Goal: Task Accomplishment & Management: Use online tool/utility

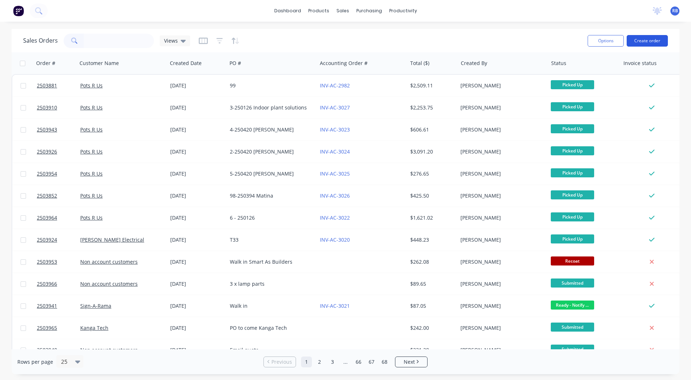
click at [646, 40] on button "Create order" at bounding box center [647, 41] width 41 height 12
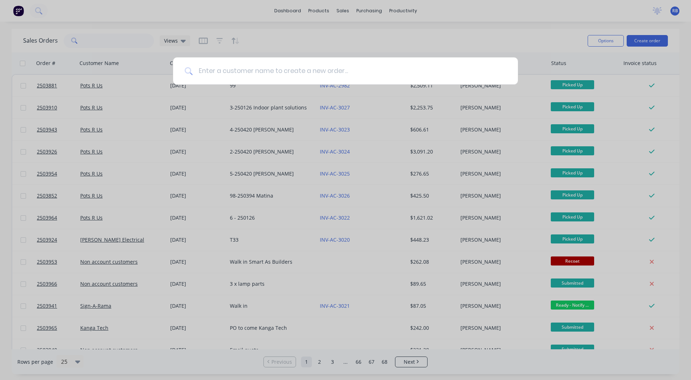
click at [244, 74] on input at bounding box center [350, 70] width 314 height 27
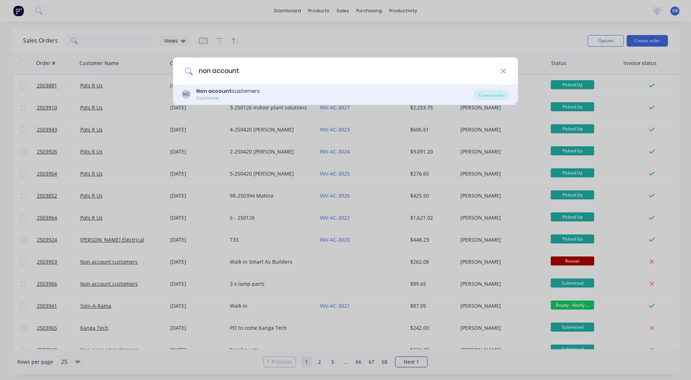
type input "non account"
click at [232, 91] on div "Non account customers" at bounding box center [228, 91] width 64 height 8
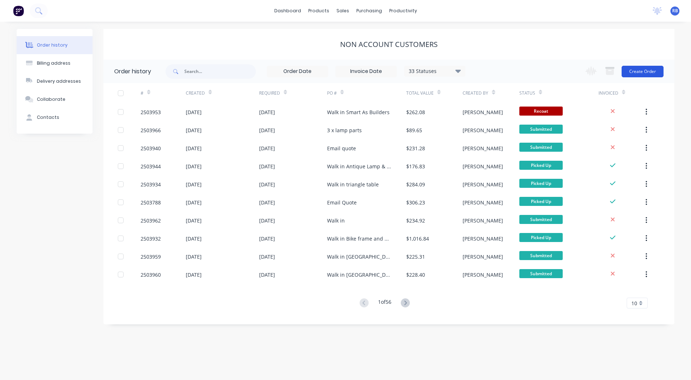
click at [641, 72] on button "Create Order" at bounding box center [643, 72] width 42 height 12
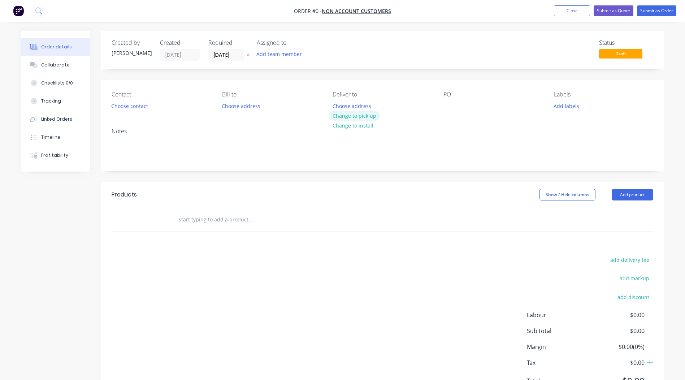
click at [364, 116] on button "Change to pick up" at bounding box center [354, 116] width 51 height 10
click at [448, 106] on div at bounding box center [450, 106] width 12 height 10
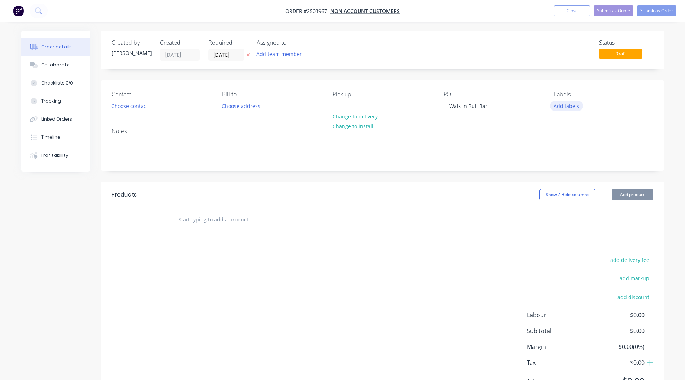
click at [572, 102] on button "Add labels" at bounding box center [566, 106] width 33 height 10
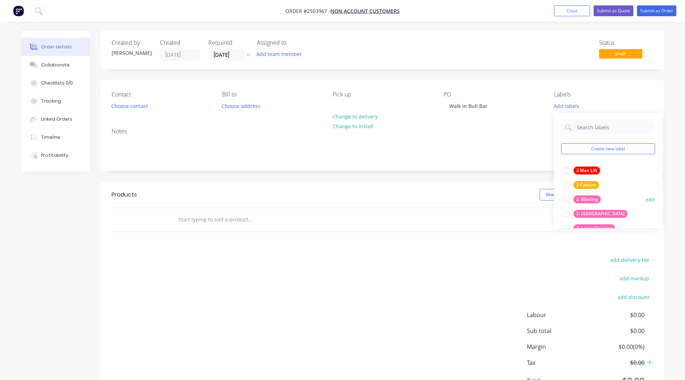
click at [567, 197] on div at bounding box center [567, 199] width 14 height 14
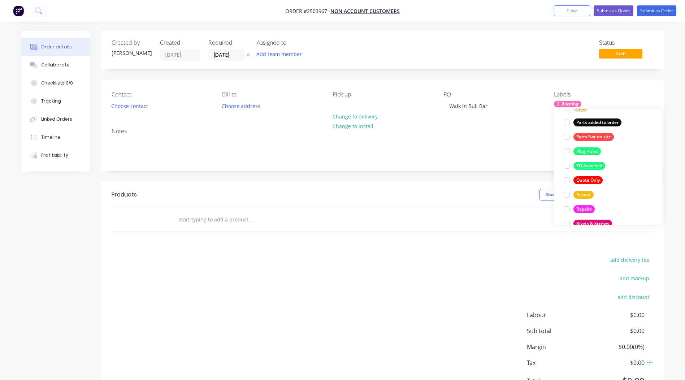
scroll to position [520, 0]
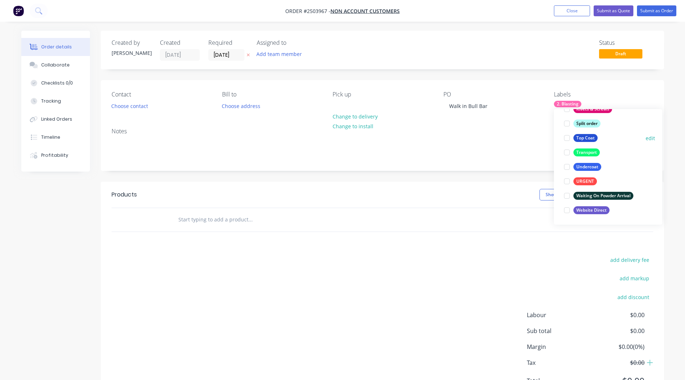
click at [568, 137] on div at bounding box center [567, 138] width 14 height 14
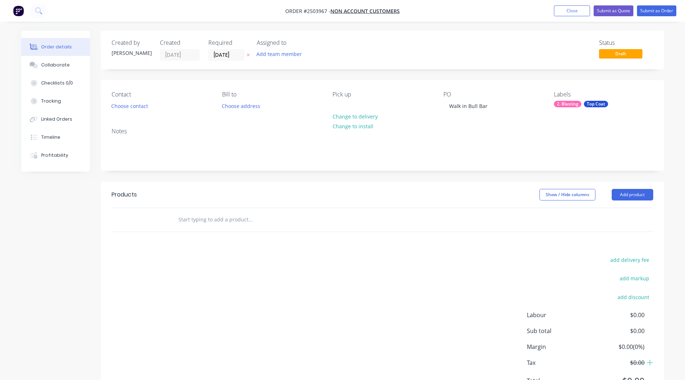
click at [464, 133] on div "Notes" at bounding box center [383, 131] width 542 height 7
click at [633, 194] on button "Add product" at bounding box center [633, 195] width 42 height 12
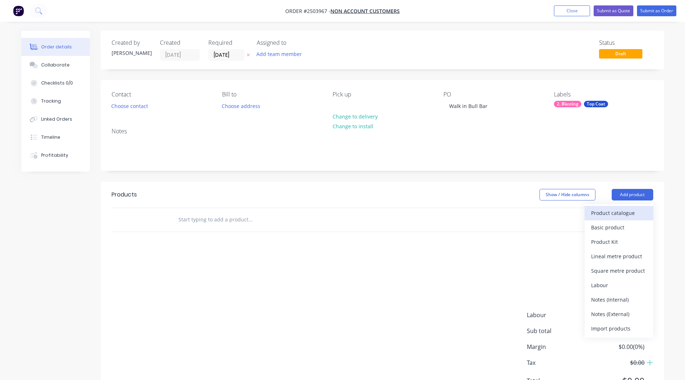
click at [613, 214] on div "Product catalogue" at bounding box center [620, 213] width 56 height 10
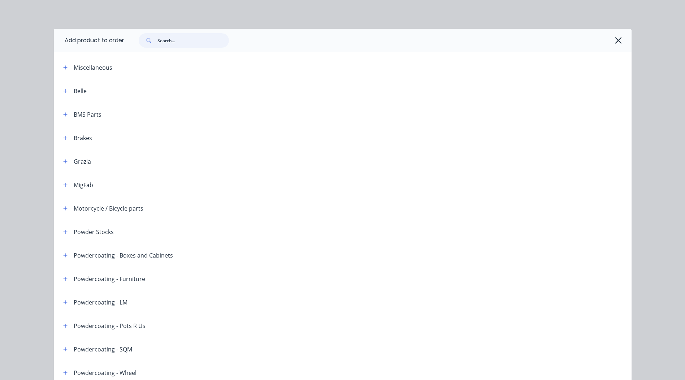
click at [177, 35] on input "text" at bounding box center [194, 40] width 72 height 14
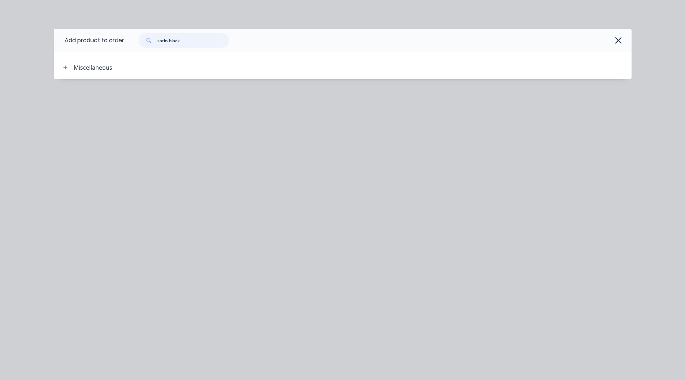
click at [196, 44] on input "satin black" at bounding box center [194, 40] width 72 height 14
click at [190, 41] on input "satin black" at bounding box center [194, 40] width 72 height 14
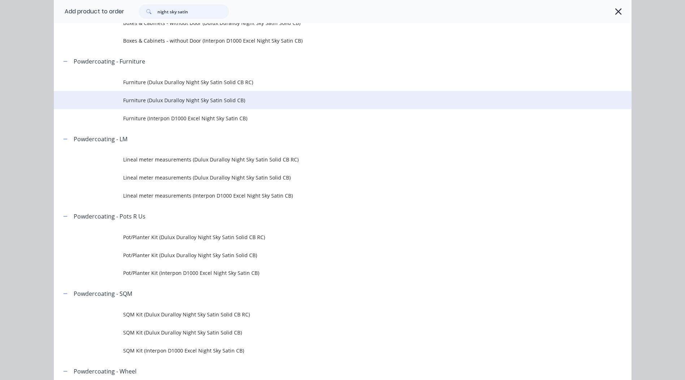
scroll to position [181, 0]
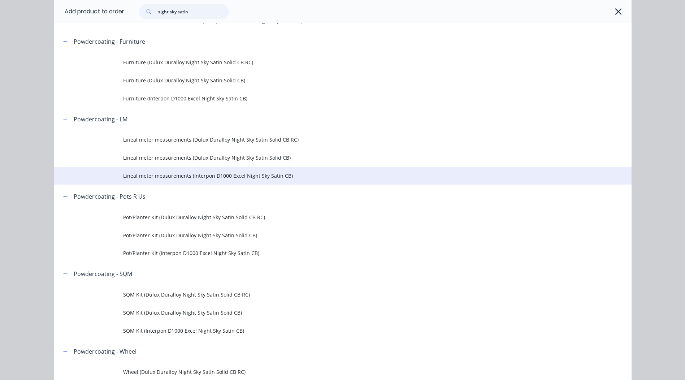
type input "night sky satin"
click at [191, 176] on span "Lineal meter measurements (Interpon D1000 Excel Night Sky Satin CB)" at bounding box center [326, 176] width 407 height 8
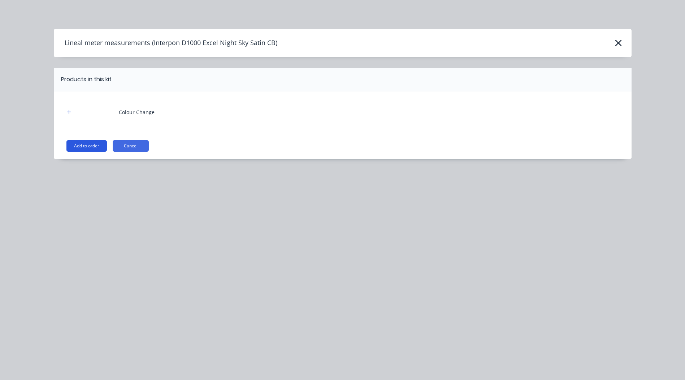
click at [94, 144] on button "Add to order" at bounding box center [86, 146] width 40 height 12
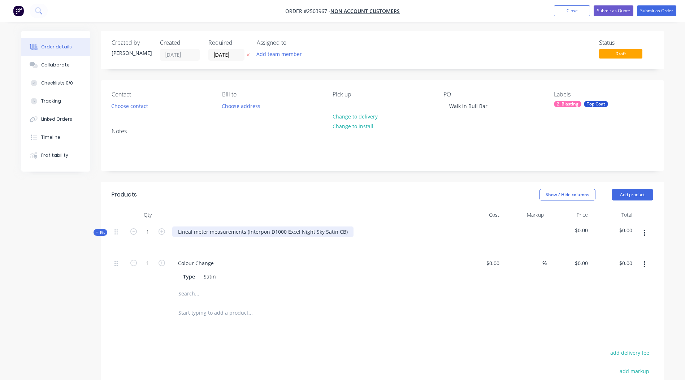
click at [246, 232] on div "Lineal meter measurements (Interpon D1000 Excel Night Sky Satin CB)" at bounding box center [262, 232] width 181 height 10
click at [276, 236] on div "Interpon D1000 Excel Night Sky Satin CB)" at bounding box center [227, 232] width 110 height 10
click at [244, 230] on div "Interpon D1000 Excel Night Sky Satin CB" at bounding box center [226, 232] width 109 height 10
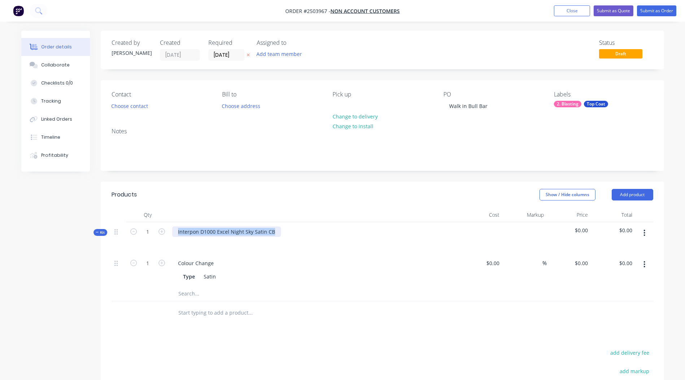
copy div "Interpon D1000 Excel Night Sky Satin CB"
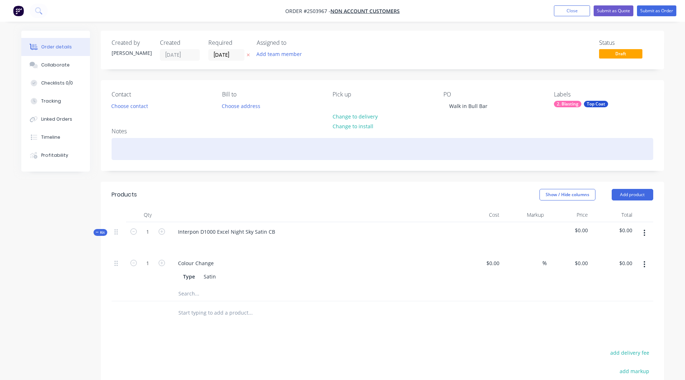
paste div
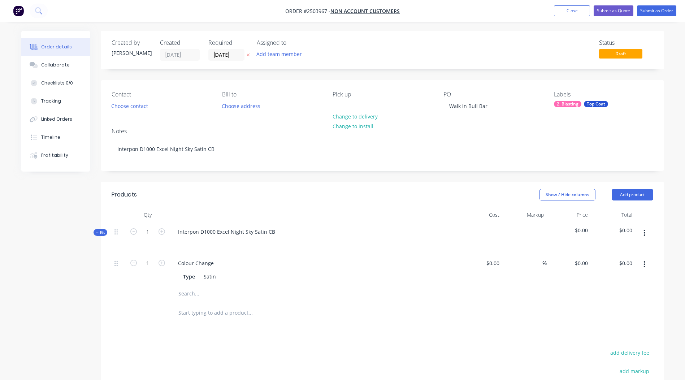
click at [643, 264] on button "button" at bounding box center [644, 264] width 17 height 13
click at [602, 311] on div "Delete" at bounding box center [620, 312] width 56 height 10
click at [645, 229] on icon "button" at bounding box center [645, 233] width 2 height 8
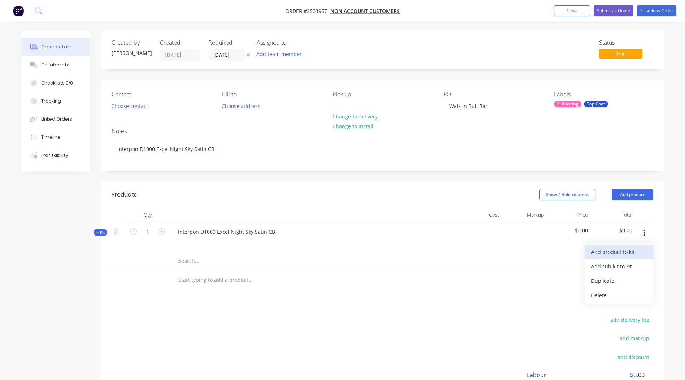
click at [622, 252] on div "Add product to kit" at bounding box center [620, 252] width 56 height 10
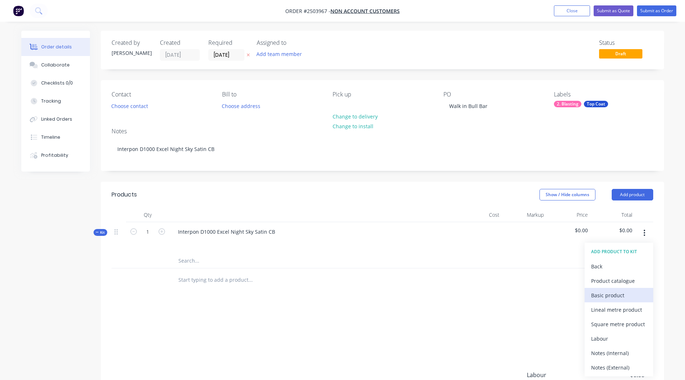
click at [607, 293] on div "Basic product" at bounding box center [620, 295] width 56 height 10
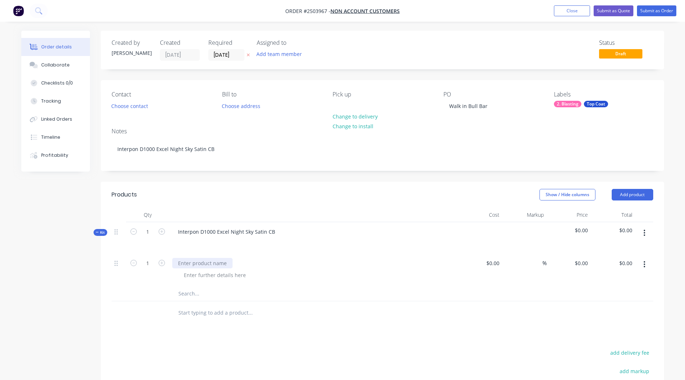
click at [206, 263] on div at bounding box center [202, 263] width 60 height 10
click at [202, 271] on div at bounding box center [215, 275] width 74 height 10
click at [578, 263] on div "0 $0.00" at bounding box center [569, 270] width 44 height 33
type input "$350.00"
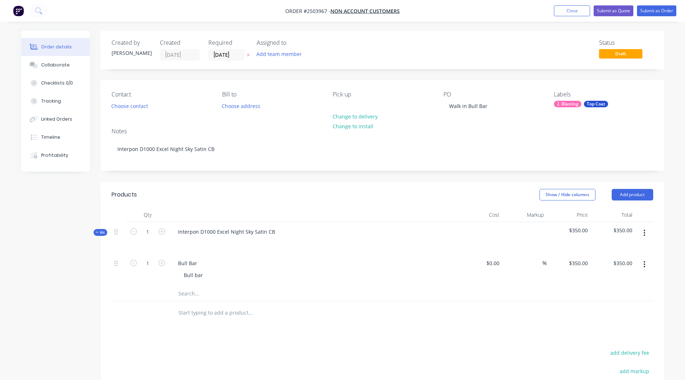
click at [467, 303] on div at bounding box center [383, 312] width 542 height 23
click at [642, 233] on button "button" at bounding box center [644, 233] width 17 height 13
click at [614, 251] on div "Add product to kit" at bounding box center [620, 252] width 56 height 10
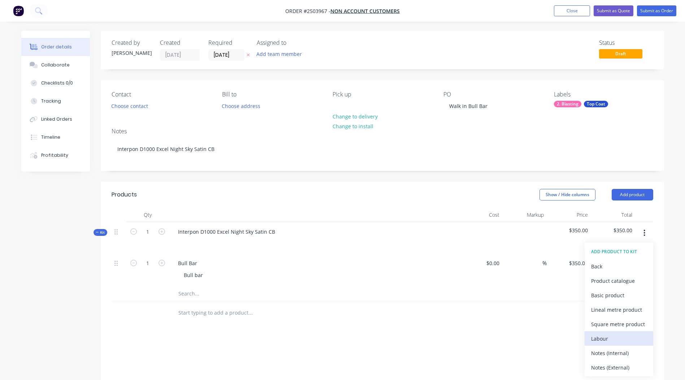
click at [607, 339] on div "Labour" at bounding box center [620, 339] width 56 height 10
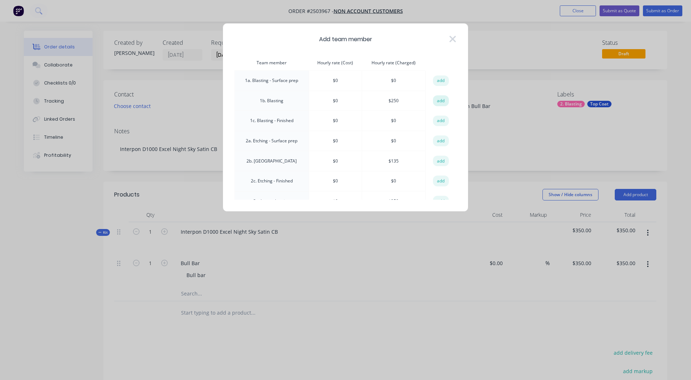
click at [435, 102] on button "add" at bounding box center [441, 100] width 16 height 11
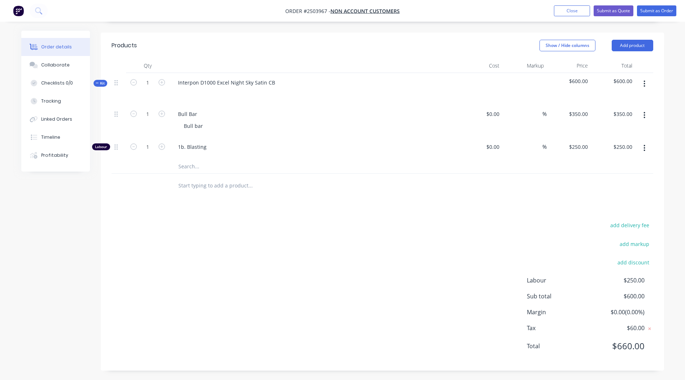
scroll to position [151, 0]
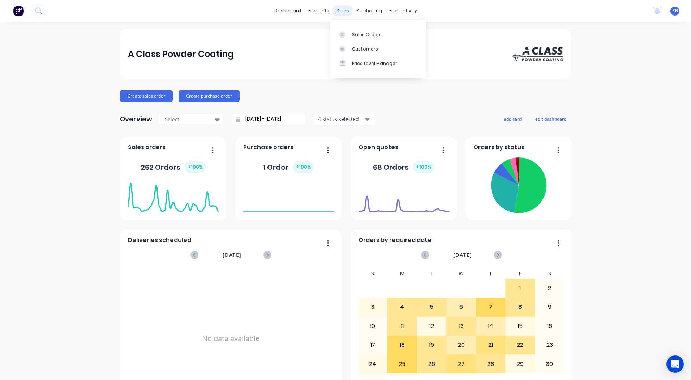
click at [340, 9] on div "sales" at bounding box center [343, 10] width 20 height 11
click at [357, 33] on div "Sales Orders" at bounding box center [367, 34] width 30 height 7
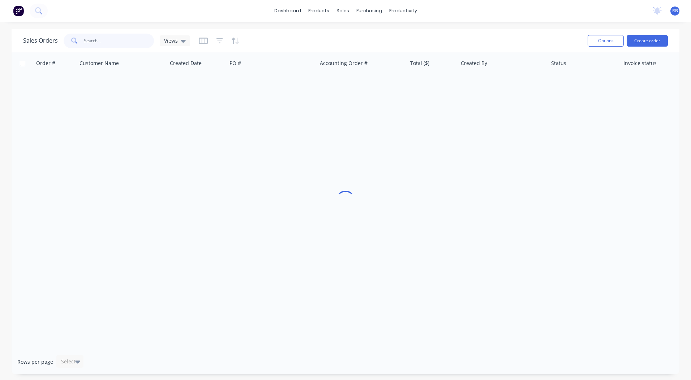
click at [104, 43] on input "text" at bounding box center [119, 41] width 70 height 14
click at [108, 38] on input "richdale" at bounding box center [119, 41] width 70 height 14
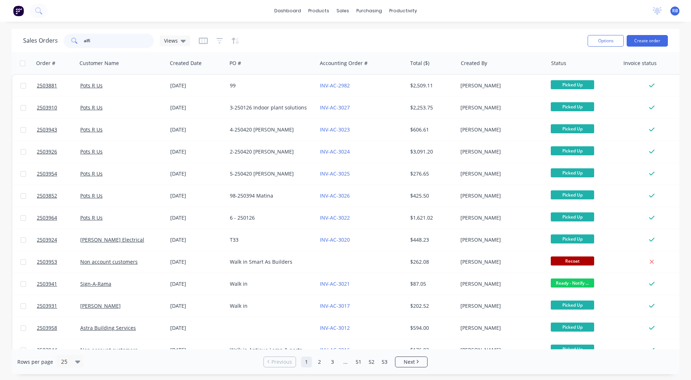
type input "alfie"
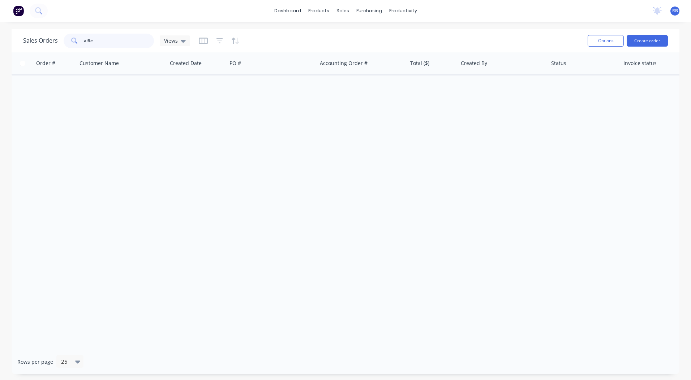
click at [112, 38] on input "alfie" at bounding box center [119, 41] width 70 height 14
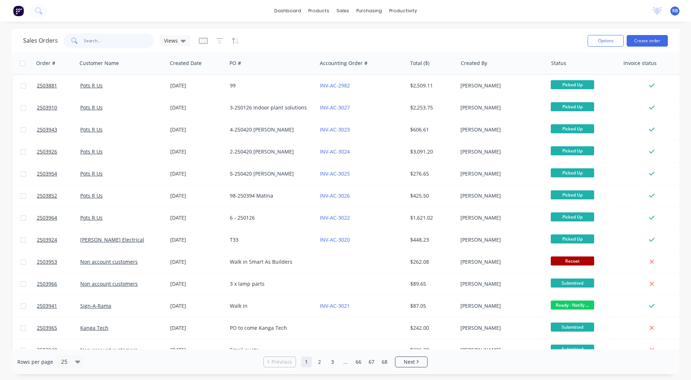
click at [117, 42] on input "text" at bounding box center [119, 41] width 70 height 14
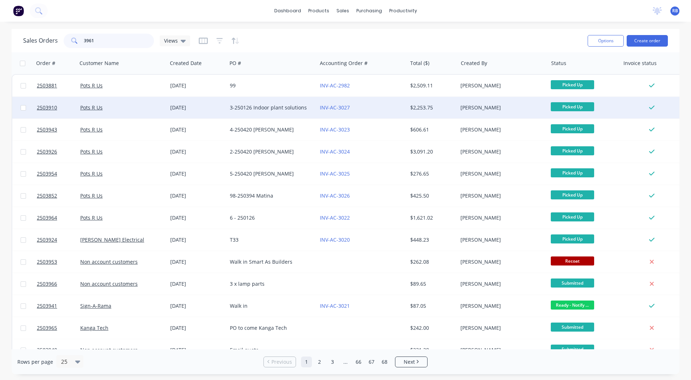
type input "3961"
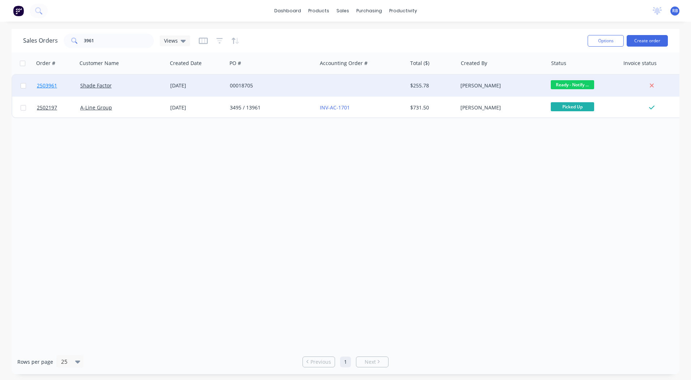
click at [44, 86] on span "2503961" at bounding box center [47, 85] width 20 height 7
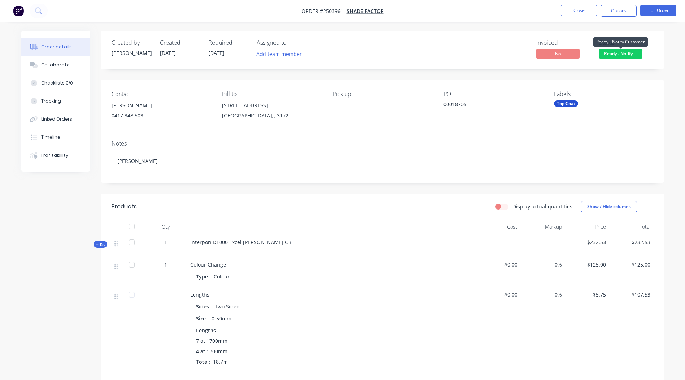
click at [618, 56] on span "Ready - Notify ..." at bounding box center [620, 53] width 43 height 9
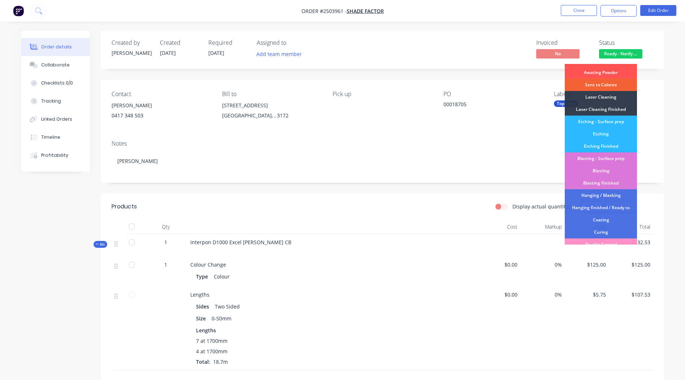
scroll to position [155, 0]
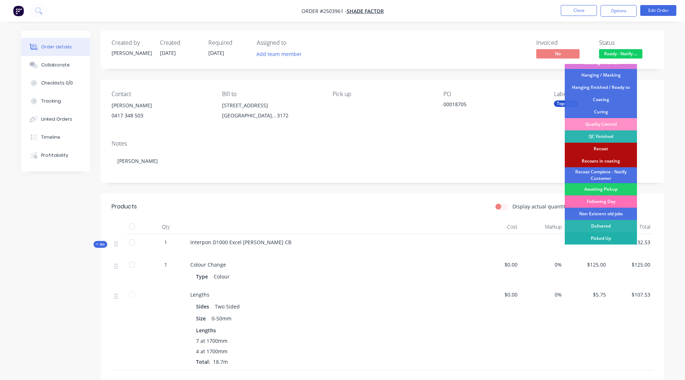
click at [608, 241] on div "Picked Up" at bounding box center [601, 238] width 72 height 12
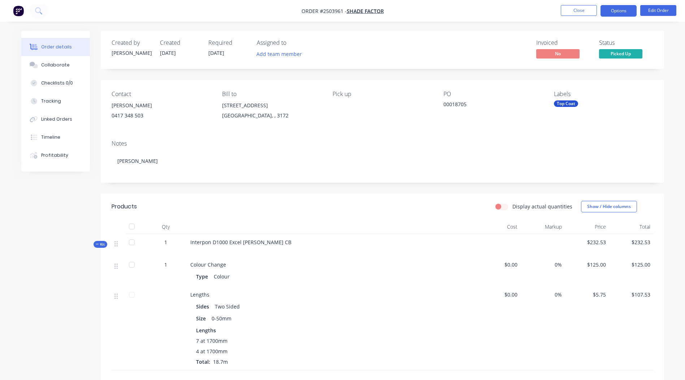
click at [615, 8] on button "Options" at bounding box center [619, 11] width 36 height 12
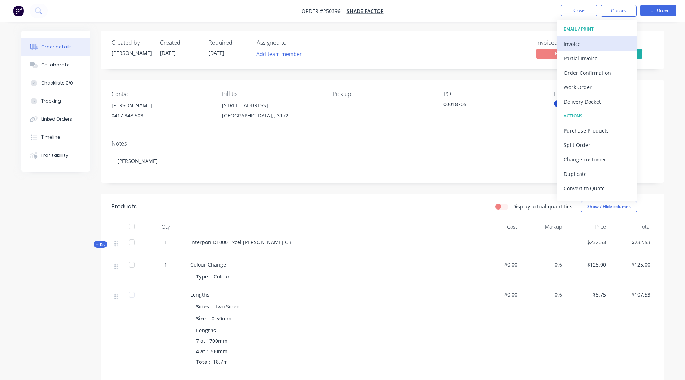
click at [576, 42] on div "Invoice" at bounding box center [597, 44] width 66 height 10
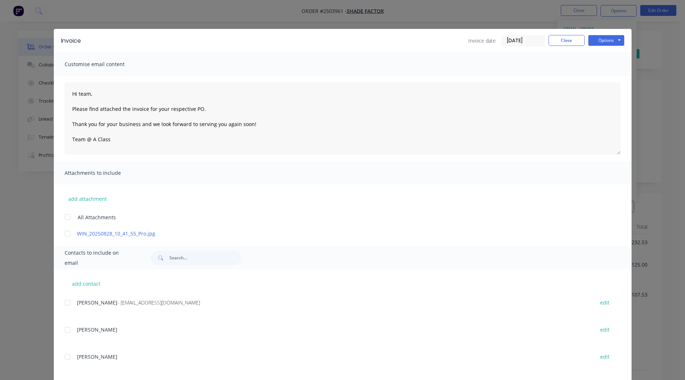
click at [66, 233] on div at bounding box center [67, 234] width 14 height 14
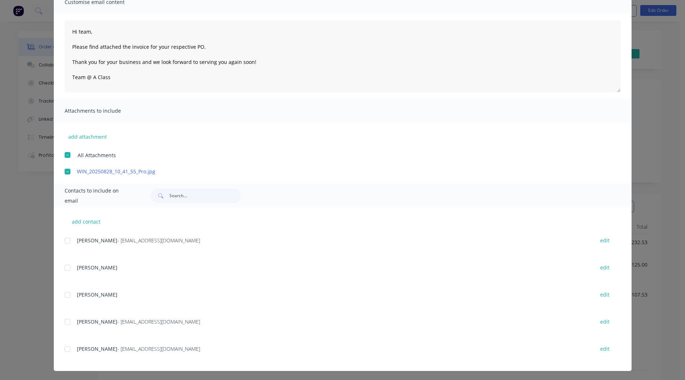
scroll to position [63, 0]
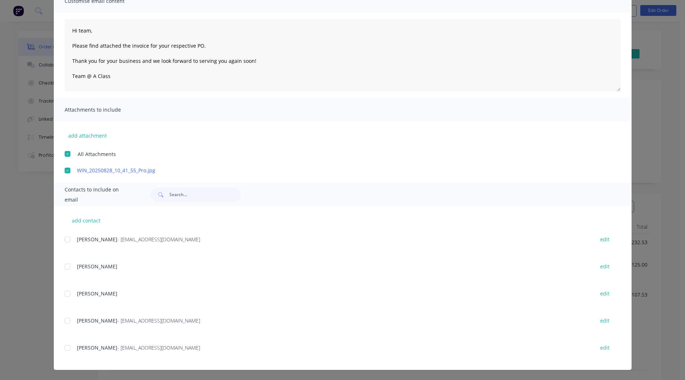
click at [63, 323] on div at bounding box center [67, 321] width 14 height 14
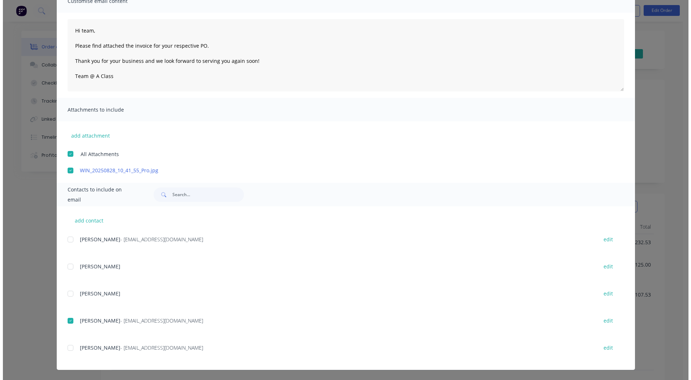
scroll to position [0, 0]
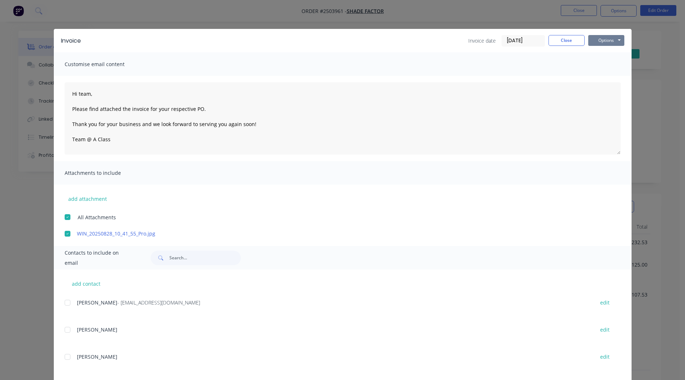
click at [608, 40] on button "Options" at bounding box center [607, 40] width 36 height 11
click at [602, 76] on button "Email" at bounding box center [612, 77] width 46 height 12
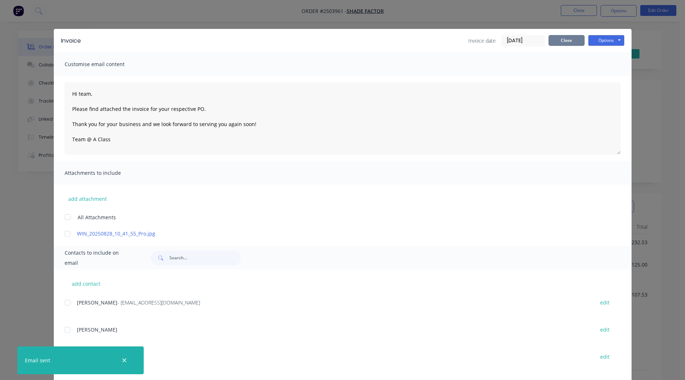
click at [560, 39] on button "Close" at bounding box center [567, 40] width 36 height 11
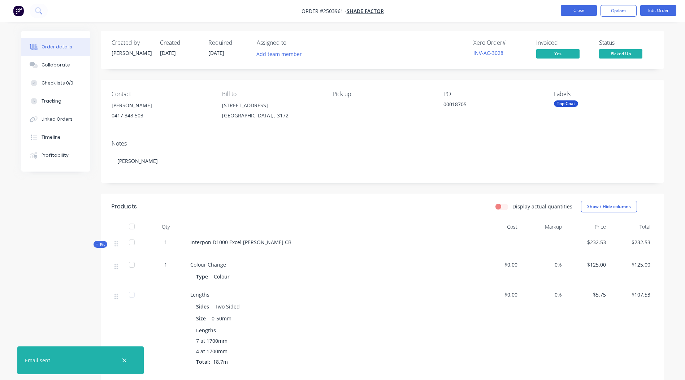
click at [585, 11] on button "Close" at bounding box center [579, 10] width 36 height 11
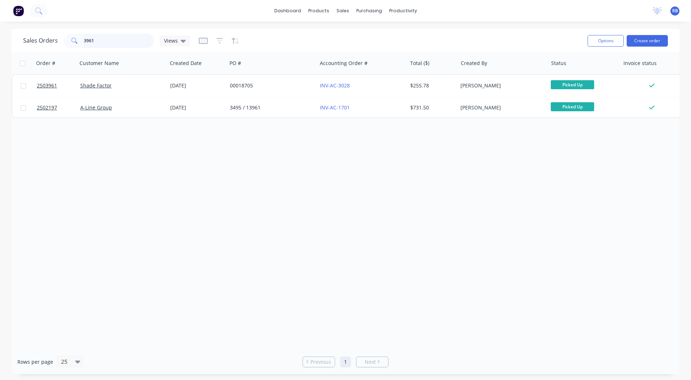
click at [118, 43] on input "3961" at bounding box center [119, 41] width 70 height 14
click at [117, 43] on input "3961" at bounding box center [119, 41] width 70 height 14
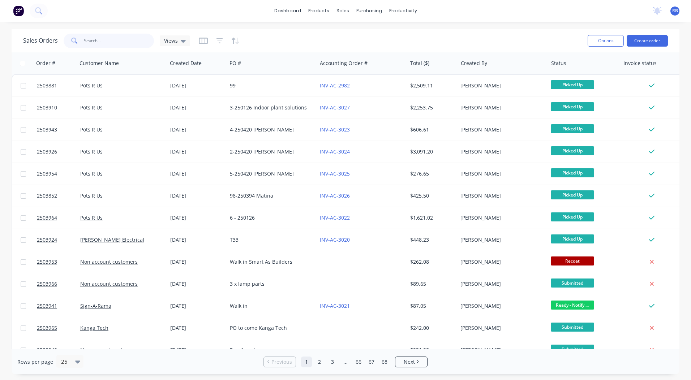
click at [108, 41] on input "text" at bounding box center [119, 41] width 70 height 14
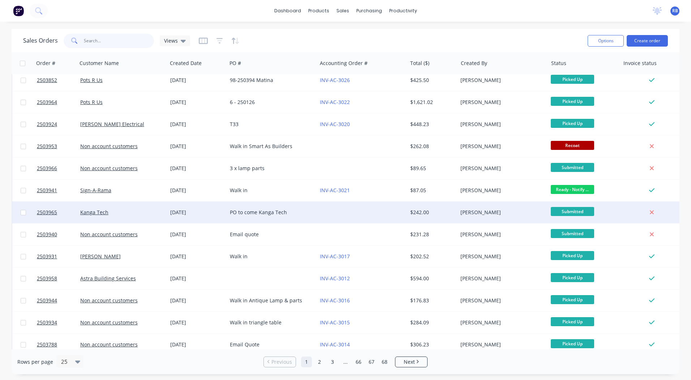
scroll to position [145, 0]
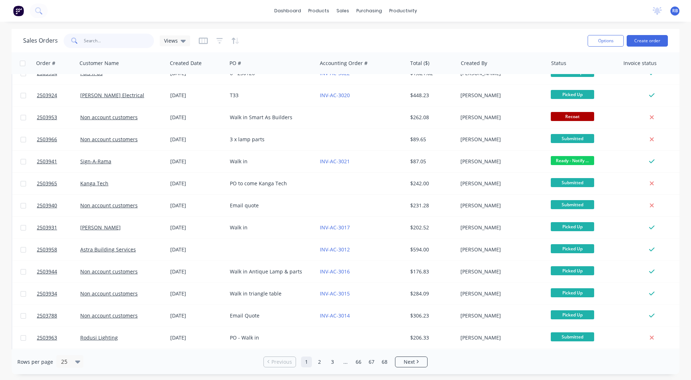
click at [120, 39] on input "text" at bounding box center [119, 41] width 70 height 14
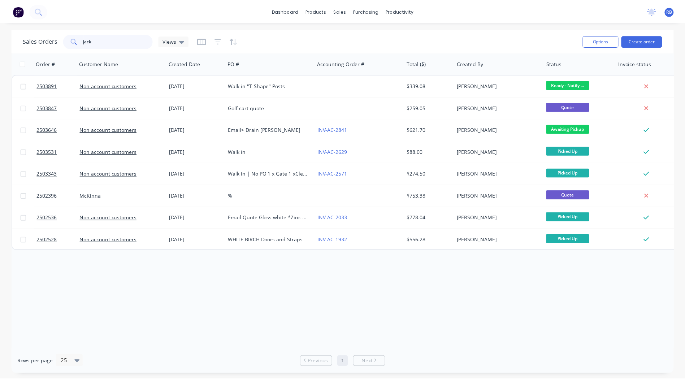
scroll to position [0, 0]
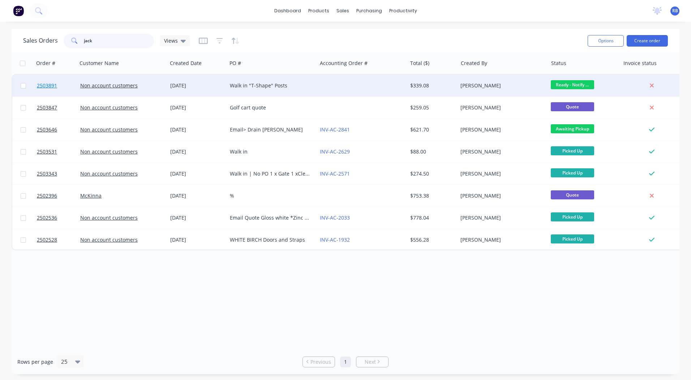
type input "jack"
click at [42, 84] on span "2503891" at bounding box center [47, 85] width 20 height 7
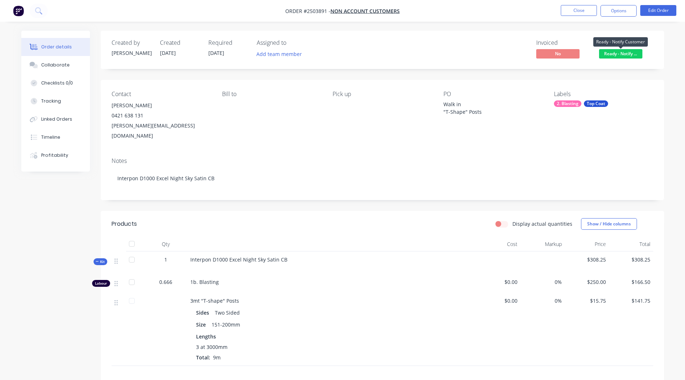
click at [621, 54] on span "Ready - Notify ..." at bounding box center [620, 53] width 43 height 9
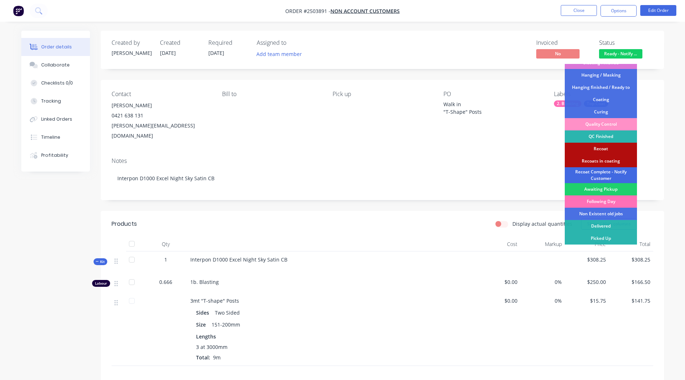
scroll to position [104, 0]
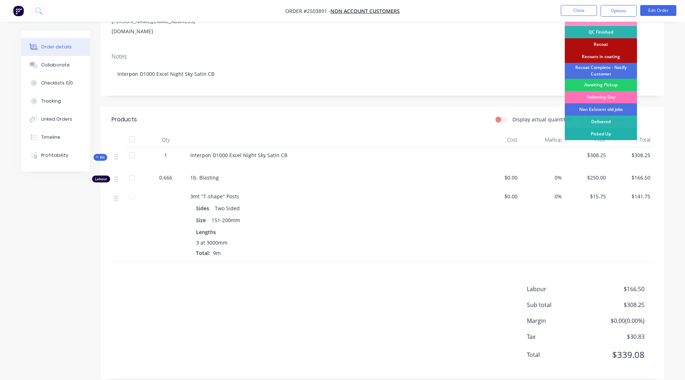
click at [592, 131] on div "Picked Up" at bounding box center [601, 134] width 72 height 12
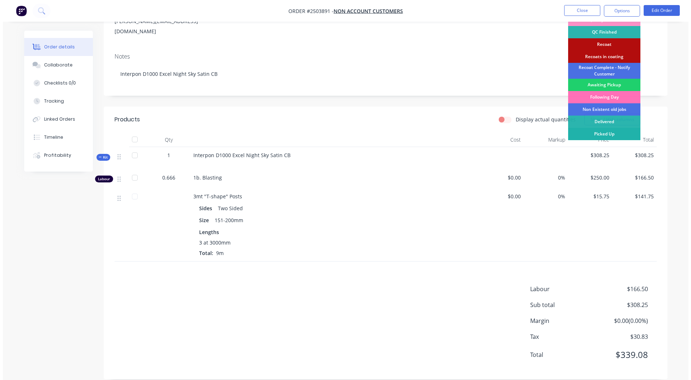
scroll to position [0, 0]
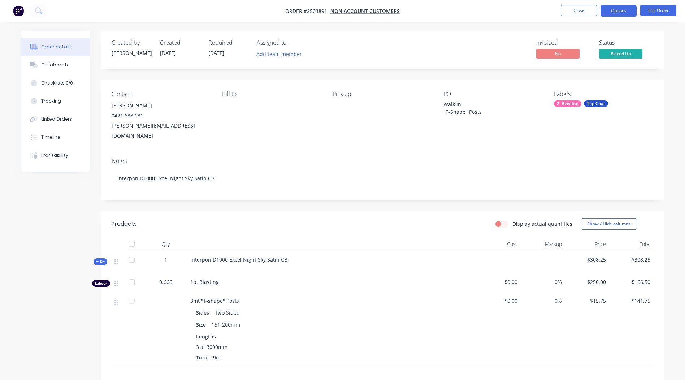
click at [622, 11] on button "Options" at bounding box center [619, 11] width 36 height 12
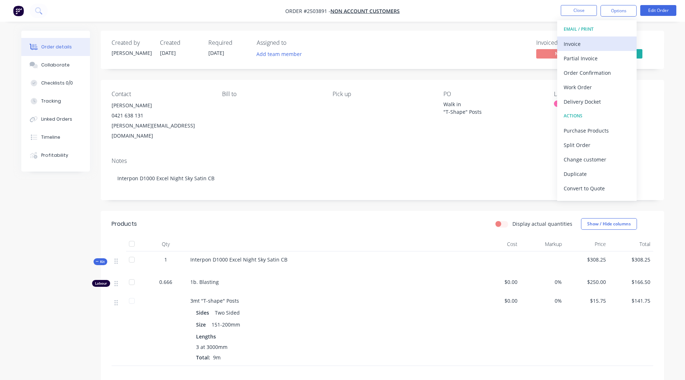
click at [586, 41] on div "Invoice" at bounding box center [597, 44] width 66 height 10
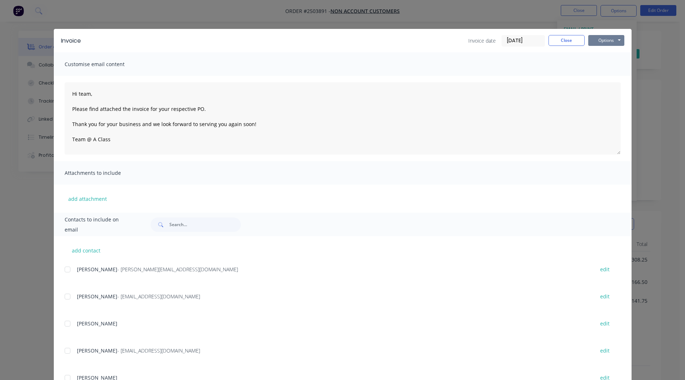
click at [607, 39] on button "Options" at bounding box center [607, 40] width 36 height 11
click at [601, 66] on button "Print" at bounding box center [612, 65] width 46 height 12
drag, startPoint x: 562, startPoint y: 32, endPoint x: 560, endPoint y: 39, distance: 7.5
click at [562, 33] on div "Invoice Invoice date [DATE] Close Options Preview Print Email" at bounding box center [343, 40] width 578 height 23
click at [560, 40] on button "Close" at bounding box center [567, 40] width 36 height 11
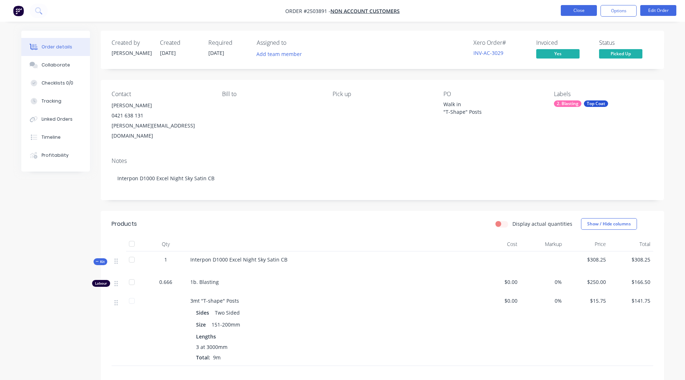
click at [581, 8] on button "Close" at bounding box center [579, 10] width 36 height 11
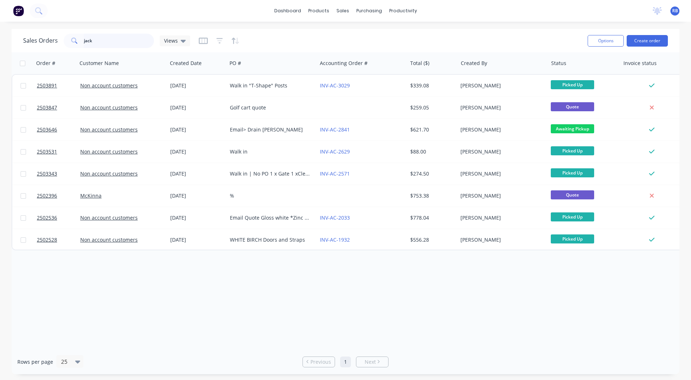
click at [119, 40] on input "jack" at bounding box center [119, 41] width 70 height 14
